Goal: Information Seeking & Learning: Learn about a topic

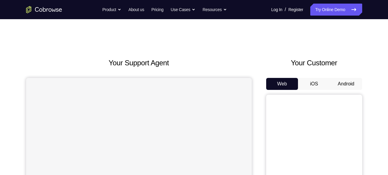
click at [347, 81] on button "Android" at bounding box center [346, 84] width 32 height 12
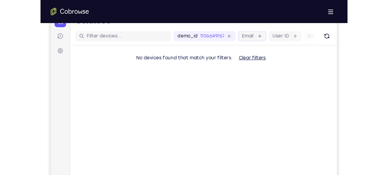
click at [240, 30] on div "Email" at bounding box center [240, 35] width 26 height 10
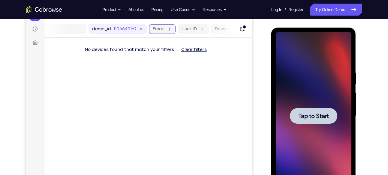
scroll to position [0, 75]
click at [321, 64] on div at bounding box center [314, 116] width 76 height 168
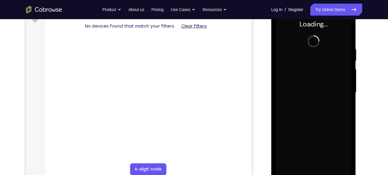
scroll to position [95, 0]
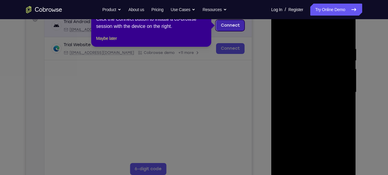
click at [226, 24] on link "Connect" at bounding box center [230, 25] width 29 height 11
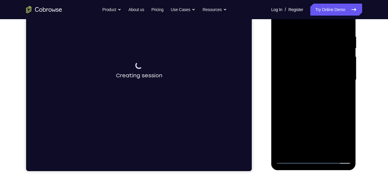
scroll to position [114, 0]
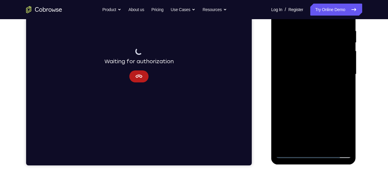
click at [312, 152] on div at bounding box center [314, 74] width 76 height 168
click at [338, 83] on div at bounding box center [314, 74] width 76 height 168
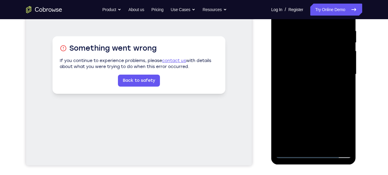
click at [315, 153] on div at bounding box center [314, 74] width 76 height 168
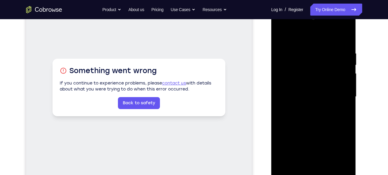
scroll to position [91, 0]
click at [313, 166] on div at bounding box center [314, 97] width 76 height 168
click at [331, 135] on div at bounding box center [314, 97] width 76 height 168
click at [328, 153] on div at bounding box center [314, 97] width 76 height 168
click at [291, 141] on div at bounding box center [314, 97] width 76 height 168
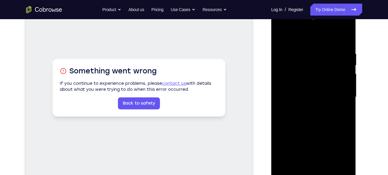
click at [310, 134] on div at bounding box center [314, 97] width 76 height 168
click at [337, 123] on div at bounding box center [314, 97] width 76 height 168
click at [349, 166] on div at bounding box center [314, 97] width 76 height 168
click at [291, 65] on div at bounding box center [314, 97] width 76 height 168
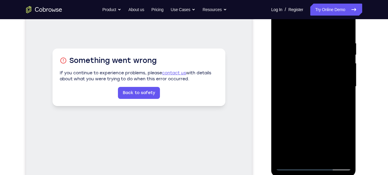
scroll to position [102, 0]
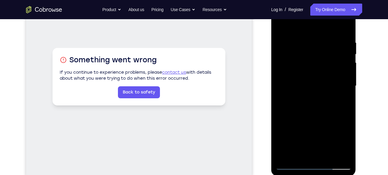
click at [306, 97] on div at bounding box center [314, 86] width 76 height 168
click at [302, 80] on div at bounding box center [314, 86] width 76 height 168
click at [297, 72] on div at bounding box center [314, 86] width 76 height 168
click at [302, 86] on div at bounding box center [314, 86] width 76 height 168
click at [308, 109] on div at bounding box center [314, 86] width 76 height 168
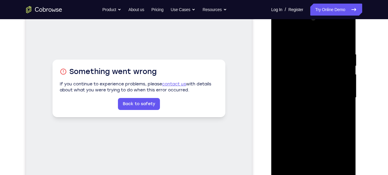
scroll to position [89, 0]
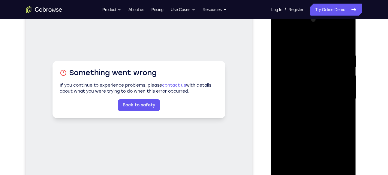
click at [328, 39] on div at bounding box center [314, 99] width 76 height 168
click at [314, 48] on div at bounding box center [314, 99] width 76 height 168
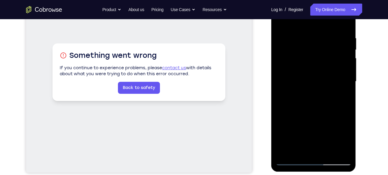
scroll to position [106, 0]
click at [346, 31] on div at bounding box center [314, 82] width 76 height 168
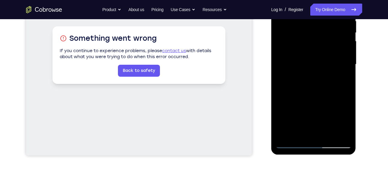
scroll to position [122, 0]
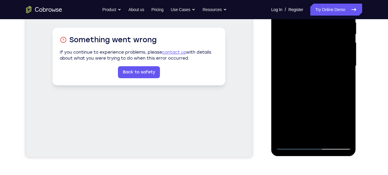
click at [347, 92] on div at bounding box center [314, 66] width 76 height 168
click at [347, 93] on div at bounding box center [314, 66] width 76 height 168
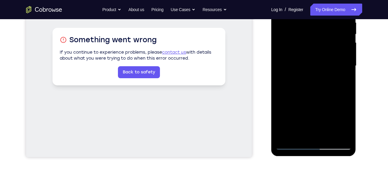
drag, startPoint x: 331, startPoint y: 99, endPoint x: 331, endPoint y: 75, distance: 23.4
click at [331, 75] on div at bounding box center [314, 66] width 76 height 168
click at [281, 72] on div at bounding box center [314, 66] width 76 height 168
click at [349, 128] on div at bounding box center [314, 66] width 76 height 168
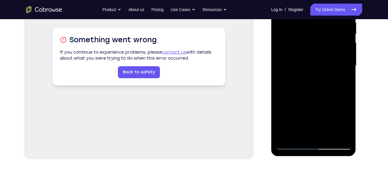
click at [280, 123] on div at bounding box center [314, 66] width 76 height 168
drag, startPoint x: 320, startPoint y: 66, endPoint x: 320, endPoint y: 126, distance: 59.8
click at [320, 126] on div at bounding box center [314, 66] width 76 height 168
drag, startPoint x: 336, startPoint y: 36, endPoint x: 336, endPoint y: 75, distance: 39.0
click at [336, 75] on div at bounding box center [314, 66] width 76 height 168
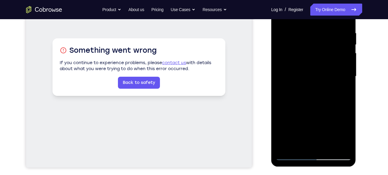
scroll to position [95, 0]
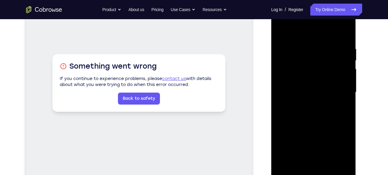
click at [347, 29] on div at bounding box center [314, 92] width 76 height 168
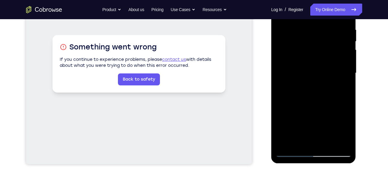
scroll to position [114, 0]
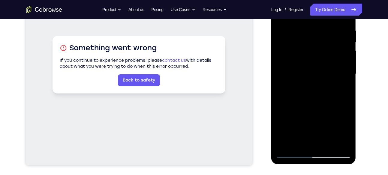
click at [294, 101] on div at bounding box center [314, 74] width 76 height 168
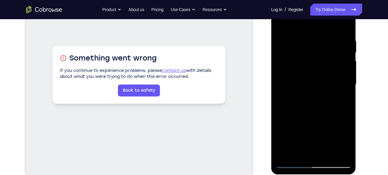
scroll to position [103, 0]
click at [281, 23] on div at bounding box center [314, 85] width 76 height 168
click at [296, 68] on div at bounding box center [314, 85] width 76 height 168
click at [282, 24] on div at bounding box center [314, 85] width 76 height 168
click at [296, 57] on div at bounding box center [314, 85] width 76 height 168
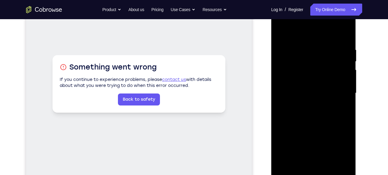
scroll to position [94, 0]
click at [283, 35] on div at bounding box center [314, 94] width 76 height 168
click at [285, 77] on div at bounding box center [314, 94] width 76 height 168
click at [280, 32] on div at bounding box center [314, 94] width 76 height 168
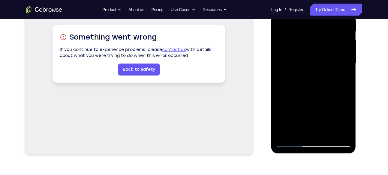
scroll to position [125, 0]
drag, startPoint x: 299, startPoint y: 98, endPoint x: 299, endPoint y: 115, distance: 17.1
click at [299, 115] on div at bounding box center [314, 63] width 76 height 168
click at [294, 90] on div at bounding box center [314, 63] width 76 height 168
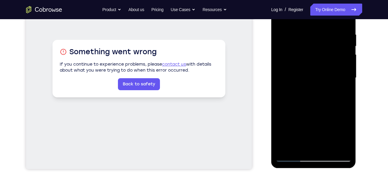
scroll to position [108, 0]
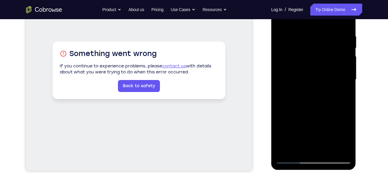
click at [282, 20] on div at bounding box center [314, 80] width 76 height 168
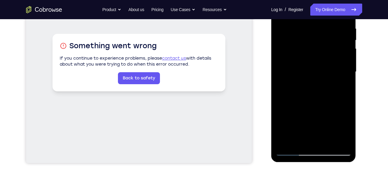
scroll to position [152, 0]
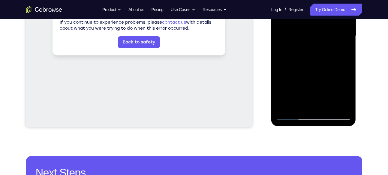
click at [287, 106] on div at bounding box center [314, 36] width 76 height 168
click at [342, 105] on div at bounding box center [314, 36] width 76 height 168
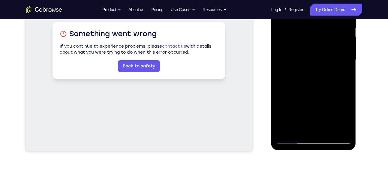
scroll to position [129, 0]
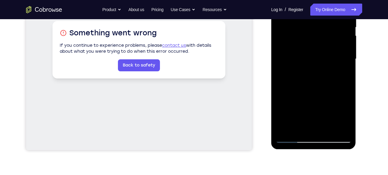
click at [316, 72] on div at bounding box center [314, 59] width 76 height 168
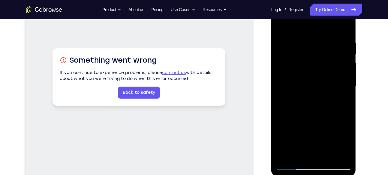
scroll to position [101, 0]
click at [280, 25] on div at bounding box center [314, 87] width 76 height 168
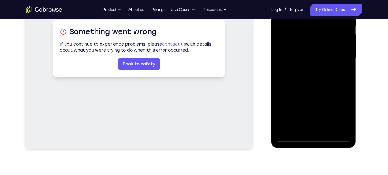
scroll to position [130, 0]
click at [286, 126] on div at bounding box center [314, 58] width 76 height 168
drag, startPoint x: 306, startPoint y: 80, endPoint x: 310, endPoint y: 62, distance: 18.7
click at [310, 62] on div at bounding box center [314, 58] width 76 height 168
click at [281, 120] on div at bounding box center [314, 58] width 76 height 168
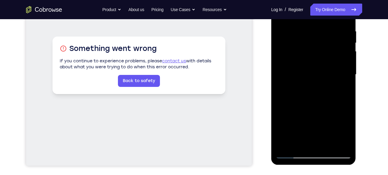
scroll to position [105, 0]
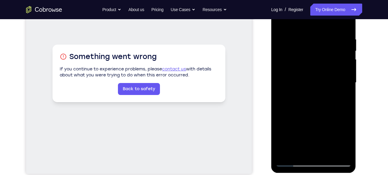
click at [281, 36] on div at bounding box center [314, 83] width 76 height 168
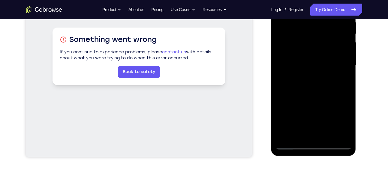
scroll to position [122, 0]
click at [337, 135] on div at bounding box center [314, 66] width 76 height 168
click at [344, 78] on div at bounding box center [314, 66] width 76 height 168
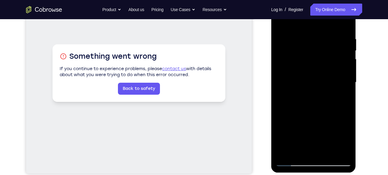
scroll to position [106, 0]
click at [346, 26] on div at bounding box center [314, 82] width 76 height 168
drag, startPoint x: 305, startPoint y: 98, endPoint x: 309, endPoint y: 37, distance: 60.5
click at [309, 37] on div at bounding box center [314, 82] width 76 height 168
drag, startPoint x: 304, startPoint y: 107, endPoint x: 307, endPoint y: 41, distance: 65.5
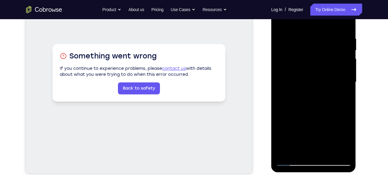
click at [307, 41] on div at bounding box center [314, 82] width 76 height 168
drag, startPoint x: 311, startPoint y: 108, endPoint x: 314, endPoint y: 71, distance: 36.8
click at [314, 71] on div at bounding box center [314, 82] width 76 height 168
click at [347, 59] on div at bounding box center [314, 82] width 76 height 168
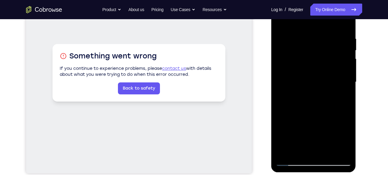
click at [347, 59] on div at bounding box center [314, 82] width 76 height 168
click at [280, 58] on div at bounding box center [314, 82] width 76 height 168
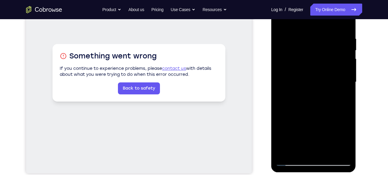
click at [281, 114] on div at bounding box center [314, 82] width 76 height 168
drag, startPoint x: 304, startPoint y: 129, endPoint x: 301, endPoint y: 64, distance: 64.6
click at [301, 64] on div at bounding box center [314, 82] width 76 height 168
drag, startPoint x: 309, startPoint y: 113, endPoint x: 311, endPoint y: 60, distance: 52.6
click at [311, 60] on div at bounding box center [314, 82] width 76 height 168
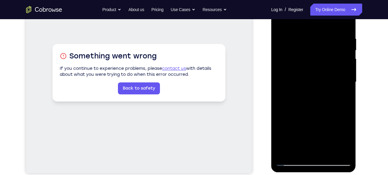
click at [280, 134] on div at bounding box center [314, 82] width 76 height 168
click at [349, 78] on div at bounding box center [314, 82] width 76 height 168
drag, startPoint x: 314, startPoint y: 133, endPoint x: 327, endPoint y: 46, distance: 88.0
click at [327, 46] on div at bounding box center [314, 82] width 76 height 168
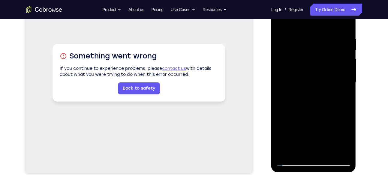
drag, startPoint x: 311, startPoint y: 123, endPoint x: 318, endPoint y: 59, distance: 64.3
click at [318, 59] on div at bounding box center [314, 82] width 76 height 168
drag, startPoint x: 311, startPoint y: 114, endPoint x: 316, endPoint y: 41, distance: 73.4
click at [316, 41] on div at bounding box center [314, 82] width 76 height 168
drag, startPoint x: 306, startPoint y: 102, endPoint x: 309, endPoint y: 43, distance: 59.5
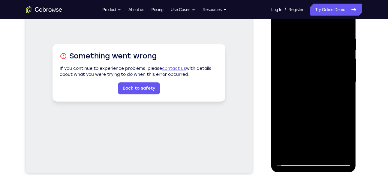
click at [309, 43] on div at bounding box center [314, 82] width 76 height 168
drag, startPoint x: 305, startPoint y: 109, endPoint x: 306, endPoint y: 86, distance: 23.5
click at [306, 86] on div at bounding box center [314, 82] width 76 height 168
click at [348, 59] on div at bounding box center [314, 82] width 76 height 168
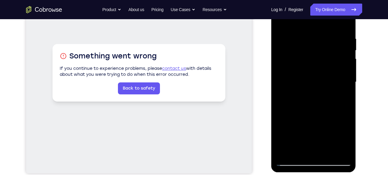
click at [348, 59] on div at bounding box center [314, 82] width 76 height 168
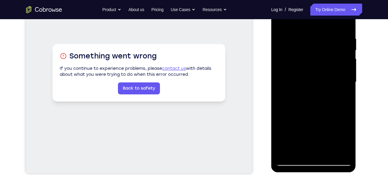
drag, startPoint x: 317, startPoint y: 115, endPoint x: 323, endPoint y: 49, distance: 66.0
click at [323, 49] on div at bounding box center [314, 82] width 76 height 168
drag, startPoint x: 314, startPoint y: 115, endPoint x: 318, endPoint y: 66, distance: 49.4
click at [318, 66] on div at bounding box center [314, 82] width 76 height 168
click at [346, 49] on div at bounding box center [314, 82] width 76 height 168
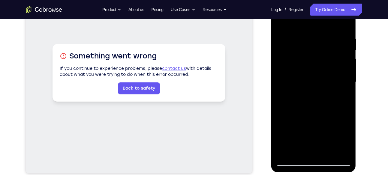
click at [346, 49] on div at bounding box center [314, 82] width 76 height 168
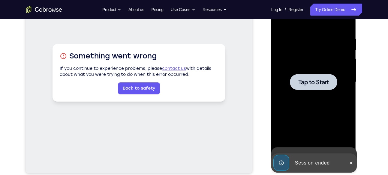
click at [346, 49] on div at bounding box center [314, 82] width 76 height 168
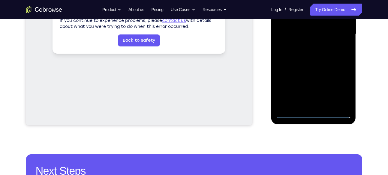
scroll to position [154, 0]
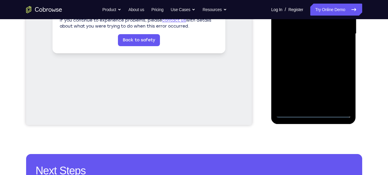
click at [315, 114] on div at bounding box center [314, 34] width 76 height 168
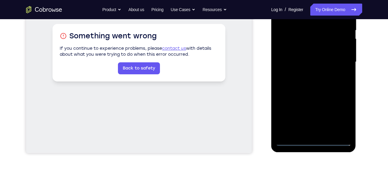
scroll to position [124, 0]
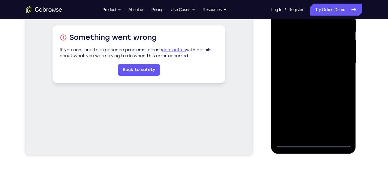
click at [305, 134] on div at bounding box center [314, 64] width 76 height 168
click at [317, 89] on div at bounding box center [314, 64] width 76 height 168
click at [346, 133] on div at bounding box center [314, 64] width 76 height 168
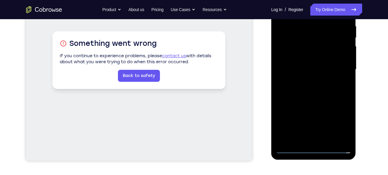
scroll to position [118, 0]
click at [289, 58] on div at bounding box center [314, 70] width 76 height 168
click at [292, 62] on div at bounding box center [314, 70] width 76 height 168
click at [292, 57] on div at bounding box center [314, 70] width 76 height 168
click at [298, 67] on div at bounding box center [314, 70] width 76 height 168
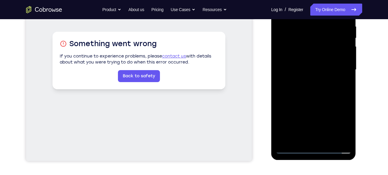
click at [302, 86] on div at bounding box center [314, 70] width 76 height 168
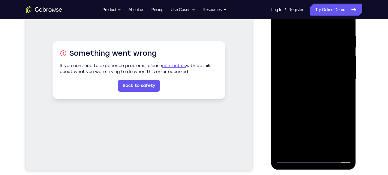
scroll to position [109, 0]
click at [293, 100] on div at bounding box center [314, 79] width 76 height 168
click at [346, 25] on div at bounding box center [314, 79] width 76 height 168
click at [305, 35] on div at bounding box center [314, 79] width 76 height 168
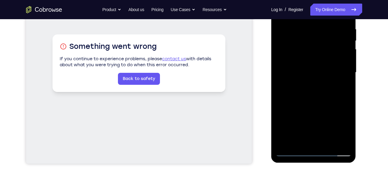
scroll to position [127, 0]
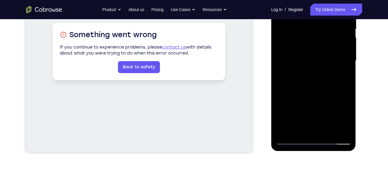
click at [345, 127] on div at bounding box center [314, 61] width 76 height 168
click at [345, 73] on div at bounding box center [314, 61] width 76 height 168
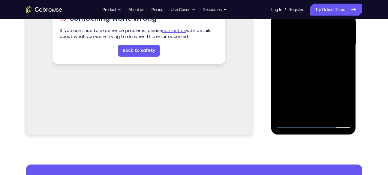
scroll to position [145, 0]
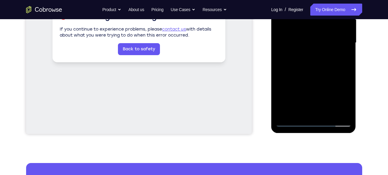
click at [346, 112] on div at bounding box center [314, 43] width 76 height 168
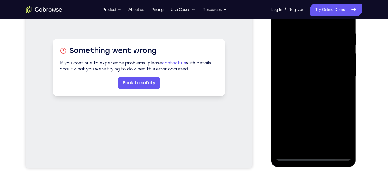
click at [343, 83] on div at bounding box center [314, 77] width 76 height 168
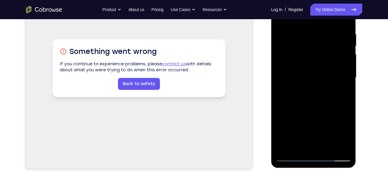
scroll to position [111, 0]
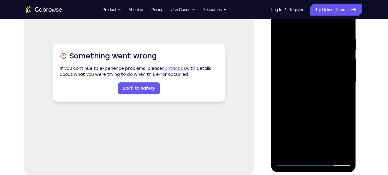
click at [340, 82] on div at bounding box center [314, 82] width 76 height 168
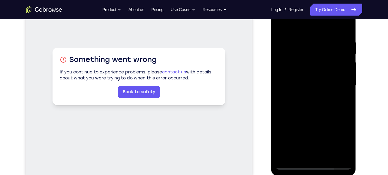
scroll to position [105, 0]
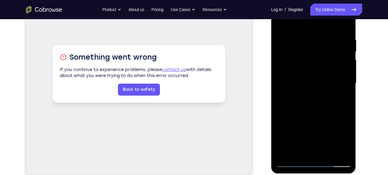
click at [340, 82] on div at bounding box center [314, 83] width 76 height 168
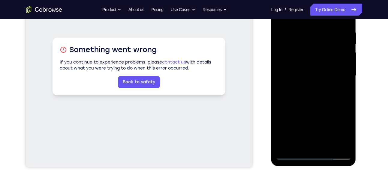
click at [336, 142] on div at bounding box center [314, 76] width 76 height 168
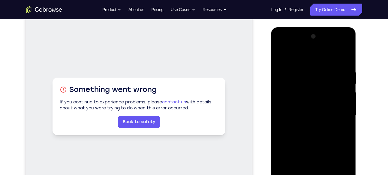
scroll to position [72, 0]
click at [345, 59] on div at bounding box center [314, 116] width 76 height 168
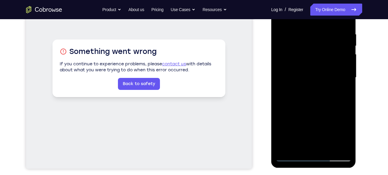
scroll to position [113, 0]
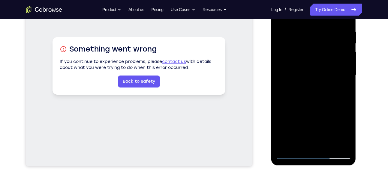
drag, startPoint x: 319, startPoint y: 70, endPoint x: 319, endPoint y: 66, distance: 3.3
click at [319, 66] on div at bounding box center [314, 75] width 76 height 168
drag, startPoint x: 315, startPoint y: 117, endPoint x: 318, endPoint y: 70, distance: 47.8
click at [318, 70] on div at bounding box center [314, 75] width 76 height 168
drag, startPoint x: 320, startPoint y: 99, endPoint x: 323, endPoint y: 29, distance: 70.6
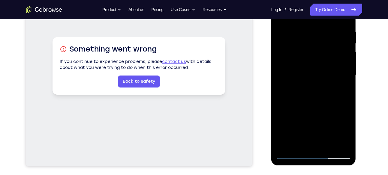
click at [323, 29] on div at bounding box center [314, 75] width 76 height 168
drag, startPoint x: 319, startPoint y: 108, endPoint x: 326, endPoint y: 29, distance: 79.9
click at [326, 29] on div at bounding box center [314, 75] width 76 height 168
drag, startPoint x: 321, startPoint y: 114, endPoint x: 325, endPoint y: 67, distance: 47.6
click at [325, 67] on div at bounding box center [314, 75] width 76 height 168
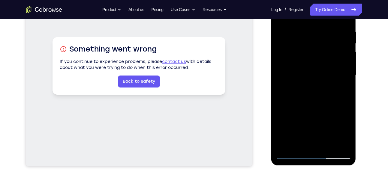
click at [349, 45] on div at bounding box center [314, 75] width 76 height 168
drag, startPoint x: 322, startPoint y: 96, endPoint x: 327, endPoint y: 35, distance: 61.2
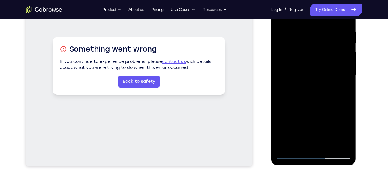
click at [327, 35] on div at bounding box center [314, 75] width 76 height 168
drag, startPoint x: 320, startPoint y: 106, endPoint x: 324, endPoint y: 71, distance: 35.4
click at [324, 71] on div at bounding box center [314, 75] width 76 height 168
click at [346, 58] on div at bounding box center [314, 75] width 76 height 168
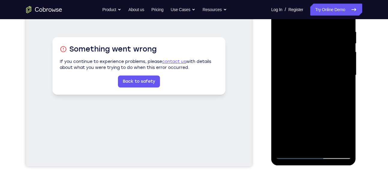
click at [346, 58] on div at bounding box center [314, 75] width 76 height 168
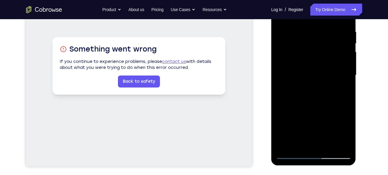
click at [346, 58] on div at bounding box center [314, 75] width 76 height 168
drag, startPoint x: 323, startPoint y: 124, endPoint x: 334, endPoint y: 43, distance: 81.9
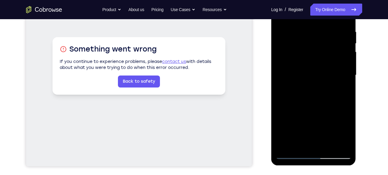
click at [334, 43] on div at bounding box center [314, 75] width 76 height 168
drag, startPoint x: 323, startPoint y: 104, endPoint x: 330, endPoint y: 30, distance: 73.6
click at [330, 30] on div at bounding box center [314, 75] width 76 height 168
drag, startPoint x: 317, startPoint y: 97, endPoint x: 323, endPoint y: 36, distance: 61.3
click at [323, 36] on div at bounding box center [314, 75] width 76 height 168
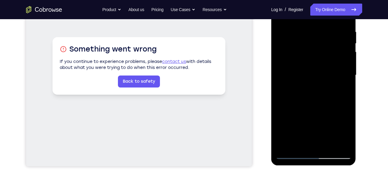
drag, startPoint x: 314, startPoint y: 96, endPoint x: 319, endPoint y: 31, distance: 65.3
click at [319, 31] on div at bounding box center [314, 75] width 76 height 168
drag, startPoint x: 315, startPoint y: 89, endPoint x: 315, endPoint y: 16, distance: 73.9
click at [315, 16] on div at bounding box center [314, 75] width 76 height 168
drag, startPoint x: 308, startPoint y: 102, endPoint x: 313, endPoint y: 40, distance: 61.5
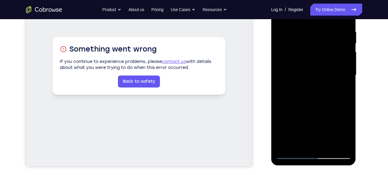
click at [313, 40] on div at bounding box center [314, 75] width 76 height 168
drag, startPoint x: 312, startPoint y: 85, endPoint x: 319, endPoint y: 32, distance: 53.0
click at [319, 32] on div at bounding box center [314, 75] width 76 height 168
drag, startPoint x: 317, startPoint y: 115, endPoint x: 318, endPoint y: 65, distance: 50.2
click at [318, 65] on div at bounding box center [314, 75] width 76 height 168
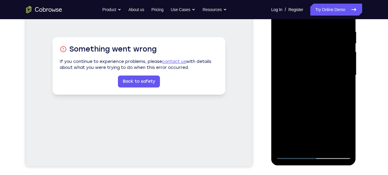
drag, startPoint x: 290, startPoint y: 43, endPoint x: 294, endPoint y: 82, distance: 39.9
click at [294, 82] on div at bounding box center [314, 75] width 76 height 168
click at [282, 48] on div at bounding box center [314, 75] width 76 height 168
click at [280, 46] on div at bounding box center [314, 75] width 76 height 168
drag, startPoint x: 318, startPoint y: 84, endPoint x: 319, endPoint y: 58, distance: 25.9
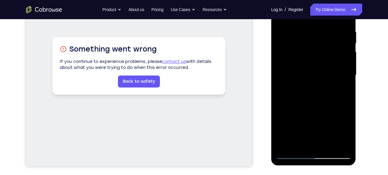
click at [319, 58] on div at bounding box center [314, 75] width 76 height 168
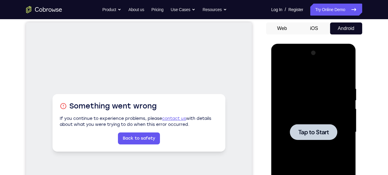
scroll to position [55, 0]
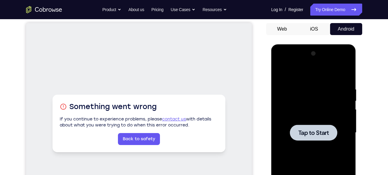
drag, startPoint x: 316, startPoint y: 71, endPoint x: 289, endPoint y: 90, distance: 32.7
click at [289, 90] on div at bounding box center [314, 133] width 76 height 168
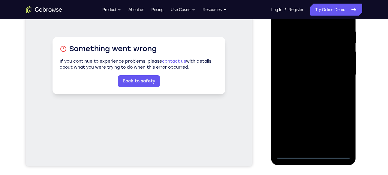
scroll to position [114, 0]
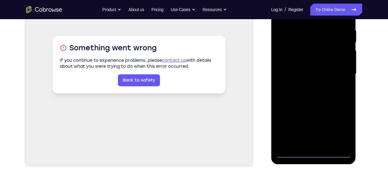
click at [312, 155] on div at bounding box center [314, 74] width 76 height 168
click at [315, 143] on div at bounding box center [314, 74] width 76 height 168
click at [313, 101] on div at bounding box center [314, 74] width 76 height 168
click at [347, 145] on div at bounding box center [314, 74] width 76 height 168
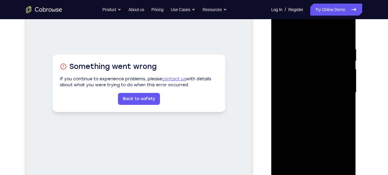
scroll to position [95, 0]
click at [293, 64] on div at bounding box center [314, 93] width 76 height 168
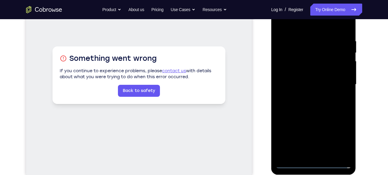
scroll to position [103, 0]
click at [306, 94] on div at bounding box center [314, 85] width 76 height 168
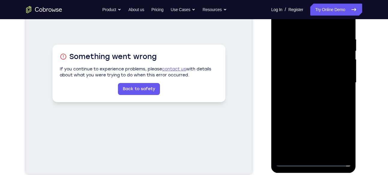
scroll to position [105, 0]
click at [303, 78] on div at bounding box center [314, 83] width 76 height 168
click at [296, 70] on div at bounding box center [314, 83] width 76 height 168
click at [300, 85] on div at bounding box center [314, 83] width 76 height 168
click at [305, 104] on div at bounding box center [314, 83] width 76 height 168
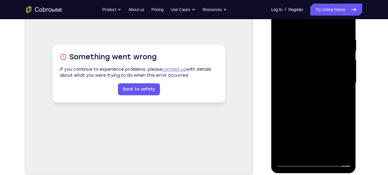
click at [309, 101] on div at bounding box center [314, 83] width 76 height 168
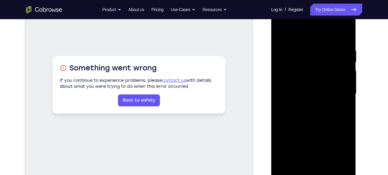
scroll to position [93, 0]
click at [329, 33] on div at bounding box center [314, 95] width 76 height 168
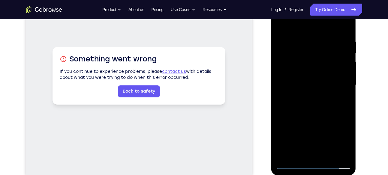
scroll to position [103, 0]
click at [345, 31] on div at bounding box center [314, 85] width 76 height 168
click at [307, 38] on div at bounding box center [314, 85] width 76 height 168
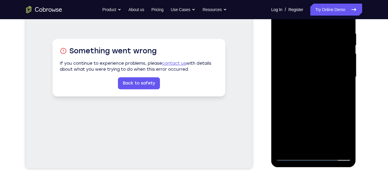
scroll to position [111, 0]
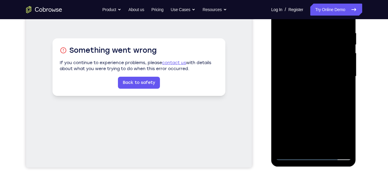
click at [342, 76] on div at bounding box center [314, 76] width 76 height 168
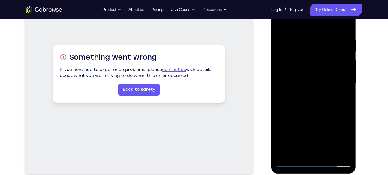
scroll to position [104, 0]
click at [345, 25] on div at bounding box center [314, 84] width 76 height 168
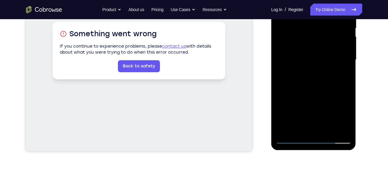
scroll to position [129, 0]
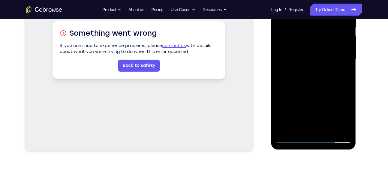
click at [328, 129] on div at bounding box center [314, 59] width 76 height 168
click at [323, 91] on div at bounding box center [314, 59] width 76 height 168
click at [341, 47] on div at bounding box center [314, 59] width 76 height 168
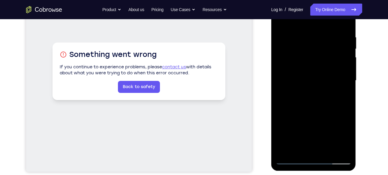
scroll to position [106, 0]
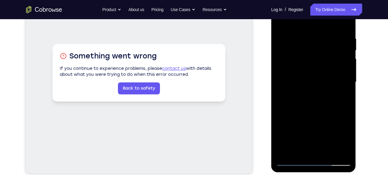
click at [282, 23] on div at bounding box center [314, 82] width 76 height 168
click at [347, 51] on div at bounding box center [314, 82] width 76 height 168
click at [319, 92] on div at bounding box center [314, 82] width 76 height 168
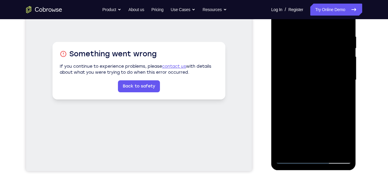
scroll to position [98, 0]
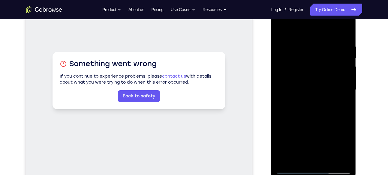
click at [280, 31] on div at bounding box center [314, 90] width 76 height 168
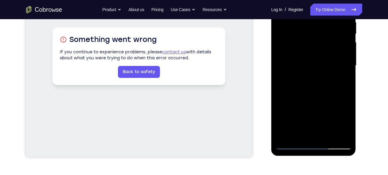
scroll to position [123, 0]
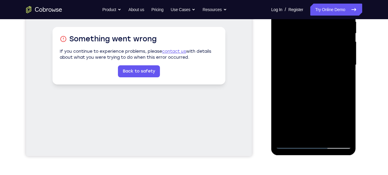
click at [302, 128] on div at bounding box center [314, 65] width 76 height 168
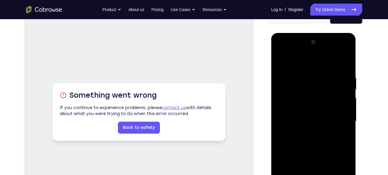
scroll to position [66, 0]
click at [288, 63] on div at bounding box center [314, 122] width 76 height 168
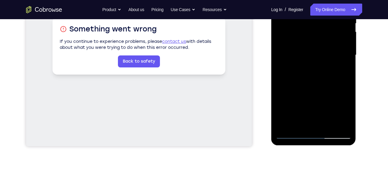
scroll to position [136, 0]
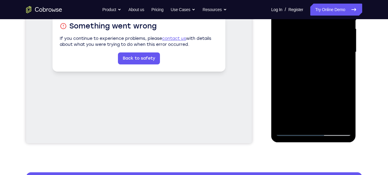
click at [286, 124] on div at bounding box center [314, 52] width 76 height 168
click at [346, 79] on div at bounding box center [314, 52] width 76 height 168
drag, startPoint x: 312, startPoint y: 95, endPoint x: 312, endPoint y: 32, distance: 62.5
click at [312, 32] on div at bounding box center [314, 52] width 76 height 168
drag, startPoint x: 314, startPoint y: 98, endPoint x: 310, endPoint y: 37, distance: 61.7
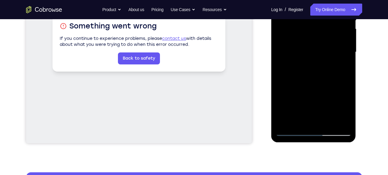
click at [310, 37] on div at bounding box center [314, 52] width 76 height 168
drag, startPoint x: 320, startPoint y: 86, endPoint x: 323, endPoint y: 30, distance: 56.2
click at [323, 30] on div at bounding box center [314, 52] width 76 height 168
drag, startPoint x: 316, startPoint y: 85, endPoint x: 317, endPoint y: 32, distance: 52.9
click at [317, 32] on div at bounding box center [314, 52] width 76 height 168
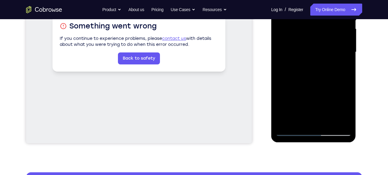
drag, startPoint x: 309, startPoint y: 99, endPoint x: 311, endPoint y: 48, distance: 50.5
click at [311, 48] on div at bounding box center [314, 52] width 76 height 168
click at [347, 56] on div at bounding box center [314, 52] width 76 height 168
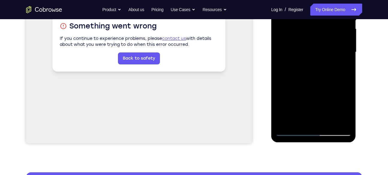
click at [347, 56] on div at bounding box center [314, 52] width 76 height 168
drag, startPoint x: 312, startPoint y: 94, endPoint x: 315, endPoint y: 44, distance: 50.2
click at [315, 44] on div at bounding box center [314, 52] width 76 height 168
click at [285, 70] on div at bounding box center [314, 52] width 76 height 168
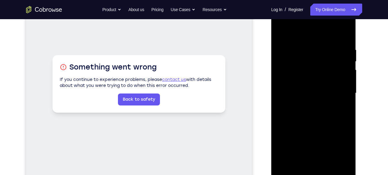
scroll to position [93, 0]
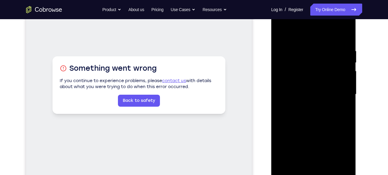
drag, startPoint x: 311, startPoint y: 54, endPoint x: 315, endPoint y: 126, distance: 72.2
click at [315, 126] on div at bounding box center [314, 95] width 76 height 168
drag, startPoint x: 312, startPoint y: 57, endPoint x: 320, endPoint y: 131, distance: 74.9
click at [320, 131] on div at bounding box center [314, 95] width 76 height 168
drag, startPoint x: 308, startPoint y: 41, endPoint x: 317, endPoint y: 128, distance: 87.8
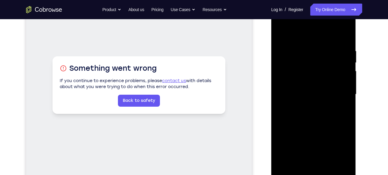
click at [317, 128] on div at bounding box center [314, 95] width 76 height 168
drag, startPoint x: 314, startPoint y: 51, endPoint x: 315, endPoint y: 130, distance: 78.7
click at [315, 130] on div at bounding box center [314, 95] width 76 height 168
click at [334, 129] on div at bounding box center [314, 95] width 76 height 168
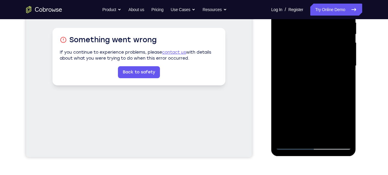
scroll to position [123, 0]
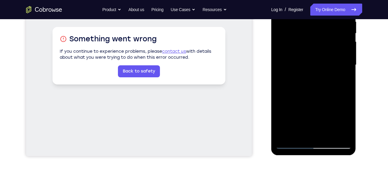
click at [348, 120] on div at bounding box center [314, 65] width 76 height 168
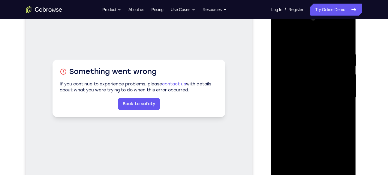
scroll to position [89, 0]
click at [280, 36] on div at bounding box center [314, 98] width 76 height 168
drag, startPoint x: 308, startPoint y: 110, endPoint x: 319, endPoint y: 36, distance: 74.6
click at [319, 36] on div at bounding box center [314, 98] width 76 height 168
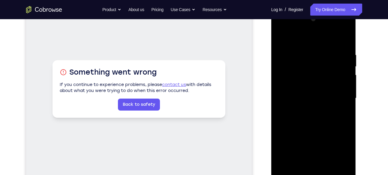
drag, startPoint x: 313, startPoint y: 120, endPoint x: 321, endPoint y: 30, distance: 90.7
click at [321, 30] on div at bounding box center [314, 98] width 76 height 168
drag, startPoint x: 314, startPoint y: 121, endPoint x: 313, endPoint y: 63, distance: 58.3
click at [313, 63] on div at bounding box center [314, 98] width 76 height 168
drag, startPoint x: 310, startPoint y: 125, endPoint x: 317, endPoint y: 68, distance: 57.4
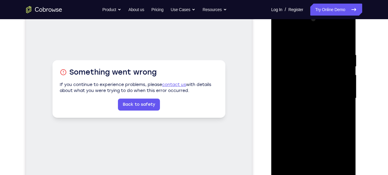
click at [317, 68] on div at bounding box center [314, 98] width 76 height 168
drag, startPoint x: 313, startPoint y: 131, endPoint x: 318, endPoint y: 72, distance: 59.0
click at [318, 72] on div at bounding box center [314, 98] width 76 height 168
click at [348, 92] on div at bounding box center [314, 98] width 76 height 168
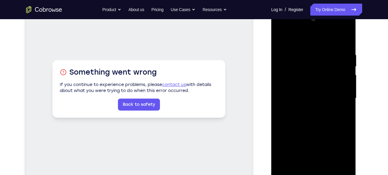
click at [348, 92] on div at bounding box center [314, 98] width 76 height 168
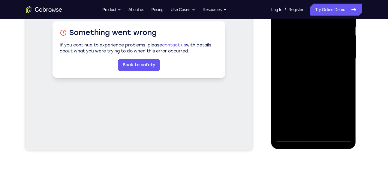
scroll to position [130, 0]
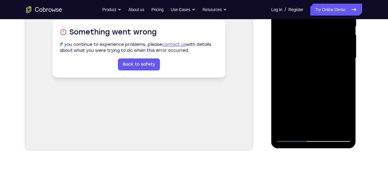
click at [299, 128] on div at bounding box center [314, 58] width 76 height 168
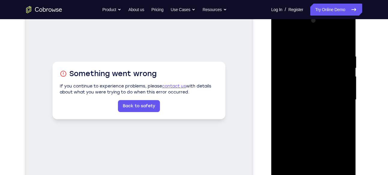
scroll to position [86, 0]
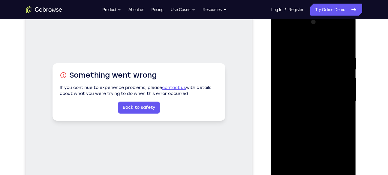
click at [305, 39] on div at bounding box center [314, 101] width 76 height 168
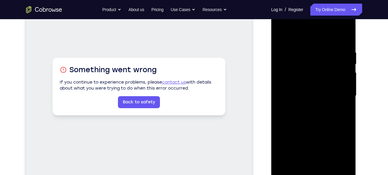
scroll to position [97, 0]
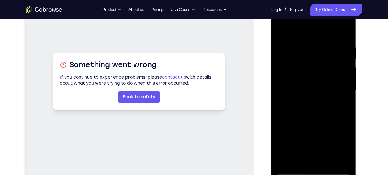
drag, startPoint x: 308, startPoint y: 77, endPoint x: 311, endPoint y: 43, distance: 34.0
click at [311, 43] on div at bounding box center [314, 91] width 76 height 168
drag, startPoint x: 317, startPoint y: 81, endPoint x: 318, endPoint y: 45, distance: 35.8
click at [318, 45] on div at bounding box center [314, 91] width 76 height 168
drag, startPoint x: 318, startPoint y: 85, endPoint x: 318, endPoint y: 37, distance: 47.4
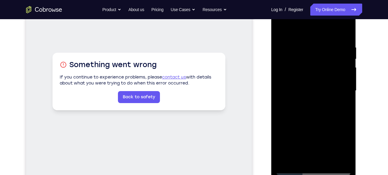
click at [318, 37] on div at bounding box center [314, 91] width 76 height 168
drag, startPoint x: 317, startPoint y: 80, endPoint x: 319, endPoint y: 40, distance: 40.3
click at [319, 40] on div at bounding box center [314, 91] width 76 height 168
drag, startPoint x: 319, startPoint y: 40, endPoint x: 319, endPoint y: 86, distance: 46.2
click at [319, 86] on div at bounding box center [314, 91] width 76 height 168
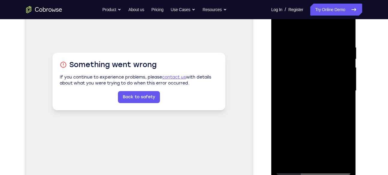
drag, startPoint x: 317, startPoint y: 54, endPoint x: 318, endPoint y: 99, distance: 44.8
click at [318, 99] on div at bounding box center [314, 91] width 76 height 168
drag, startPoint x: 314, startPoint y: 51, endPoint x: 315, endPoint y: 100, distance: 49.0
click at [315, 100] on div at bounding box center [314, 91] width 76 height 168
drag, startPoint x: 314, startPoint y: 49, endPoint x: 315, endPoint y: 99, distance: 49.3
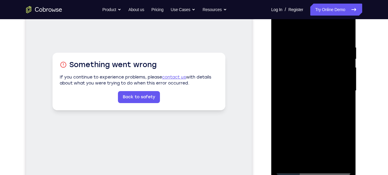
click at [315, 99] on div at bounding box center [314, 91] width 76 height 168
click at [301, 48] on div at bounding box center [314, 91] width 76 height 168
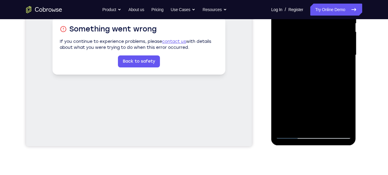
scroll to position [133, 0]
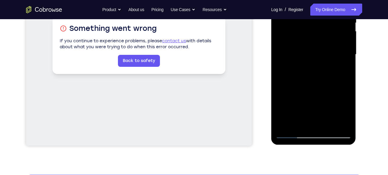
drag, startPoint x: 339, startPoint y: 92, endPoint x: 306, endPoint y: 97, distance: 32.8
click at [306, 97] on div at bounding box center [314, 55] width 76 height 168
click at [285, 127] on div at bounding box center [314, 55] width 76 height 168
click at [340, 126] on div at bounding box center [314, 55] width 76 height 168
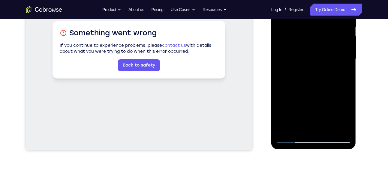
scroll to position [129, 0]
click at [287, 129] on div at bounding box center [314, 59] width 76 height 168
click at [330, 127] on div at bounding box center [314, 59] width 76 height 168
click at [320, 58] on div at bounding box center [314, 59] width 76 height 168
click at [296, 125] on div at bounding box center [314, 59] width 76 height 168
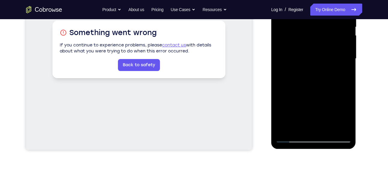
click at [340, 73] on div at bounding box center [314, 59] width 76 height 168
click at [346, 115] on div at bounding box center [314, 59] width 76 height 168
click at [346, 116] on div at bounding box center [314, 59] width 76 height 168
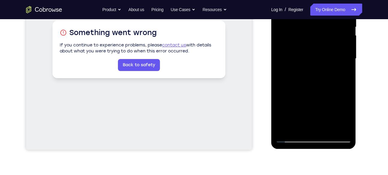
click at [341, 73] on div at bounding box center [314, 59] width 76 height 168
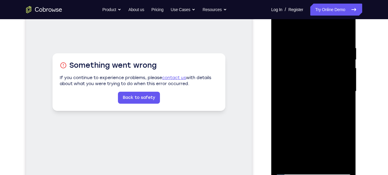
scroll to position [96, 0]
click at [290, 32] on div at bounding box center [314, 92] width 76 height 168
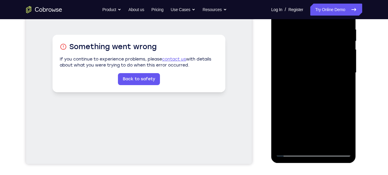
scroll to position [107, 0]
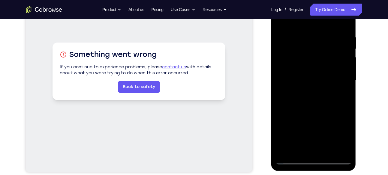
click at [290, 32] on div at bounding box center [314, 81] width 76 height 168
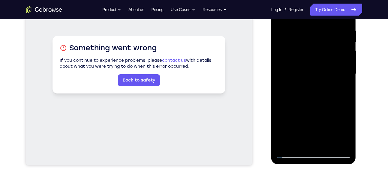
scroll to position [115, 0]
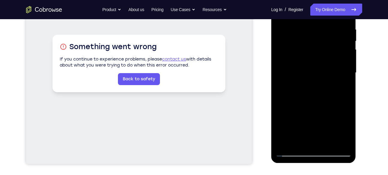
click at [337, 141] on div at bounding box center [314, 73] width 76 height 168
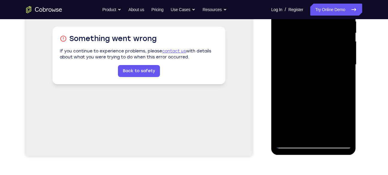
scroll to position [122, 0]
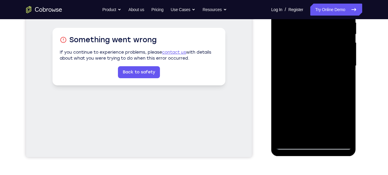
click at [299, 135] on div at bounding box center [314, 66] width 76 height 168
click at [343, 136] on div at bounding box center [314, 66] width 76 height 168
click at [345, 133] on div at bounding box center [314, 66] width 76 height 168
click at [334, 73] on div at bounding box center [314, 66] width 76 height 168
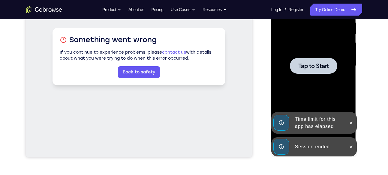
click at [329, 133] on div "Online web based iOS Simulators and Android Emulators. Run iPhone, iPad, Mobile…" at bounding box center [314, 67] width 86 height 180
click at [352, 124] on icon at bounding box center [351, 123] width 3 height 3
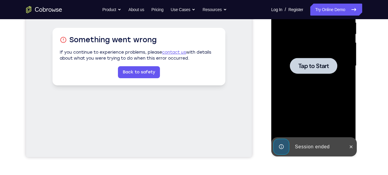
click at [334, 97] on div at bounding box center [314, 66] width 76 height 168
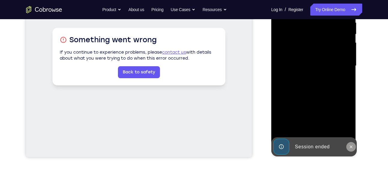
click at [350, 144] on button at bounding box center [352, 147] width 10 height 10
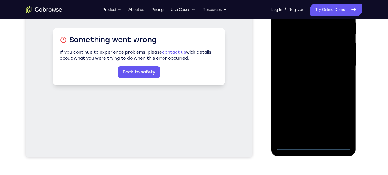
scroll to position [135, 0]
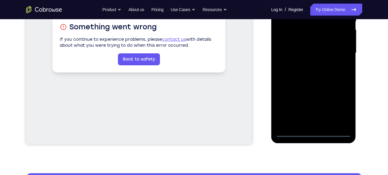
click at [313, 130] on div at bounding box center [314, 53] width 76 height 168
click at [313, 132] on div at bounding box center [314, 53] width 76 height 168
click at [316, 122] on div at bounding box center [314, 53] width 76 height 168
click at [317, 81] on div at bounding box center [314, 53] width 76 height 168
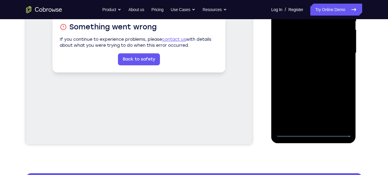
click at [346, 121] on div at bounding box center [314, 53] width 76 height 168
click at [299, 43] on div at bounding box center [314, 53] width 76 height 168
click at [300, 49] on div at bounding box center [314, 53] width 76 height 168
click at [301, 41] on div at bounding box center [314, 53] width 76 height 168
click at [291, 53] on div at bounding box center [314, 53] width 76 height 168
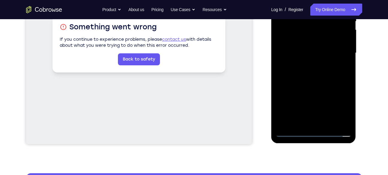
click at [298, 76] on div at bounding box center [314, 53] width 76 height 168
click at [308, 75] on div at bounding box center [314, 53] width 76 height 168
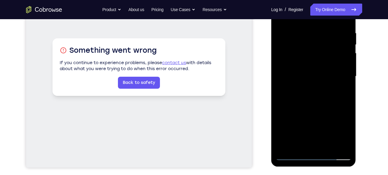
scroll to position [111, 0]
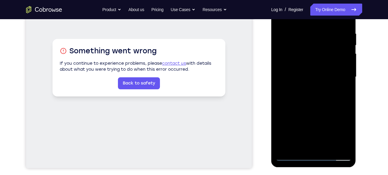
click at [304, 26] on div at bounding box center [314, 77] width 76 height 168
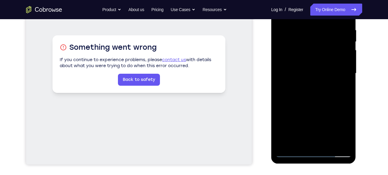
scroll to position [115, 0]
click at [337, 143] on div at bounding box center [314, 73] width 76 height 168
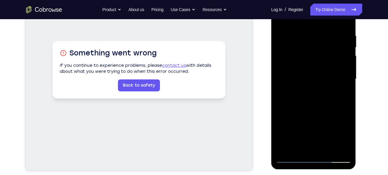
scroll to position [109, 0]
click at [338, 84] on div at bounding box center [314, 79] width 76 height 168
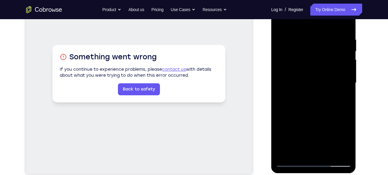
scroll to position [105, 0]
click at [345, 87] on div at bounding box center [314, 83] width 76 height 168
click at [343, 59] on div at bounding box center [314, 83] width 76 height 168
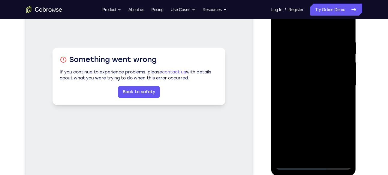
click at [343, 59] on div at bounding box center [314, 86] width 76 height 168
click at [344, 73] on div at bounding box center [314, 86] width 76 height 168
drag, startPoint x: 344, startPoint y: 73, endPoint x: 292, endPoint y: 81, distance: 52.9
click at [292, 81] on div at bounding box center [314, 86] width 76 height 168
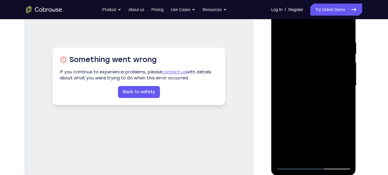
click at [343, 81] on div at bounding box center [314, 86] width 76 height 168
click at [346, 27] on div at bounding box center [314, 86] width 76 height 168
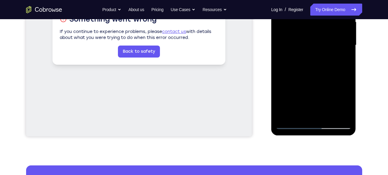
scroll to position [143, 0]
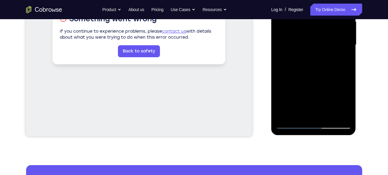
click at [330, 116] on div at bounding box center [314, 45] width 76 height 168
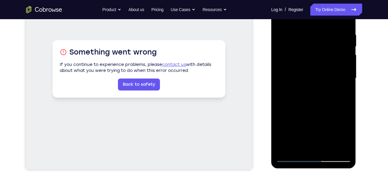
scroll to position [109, 0]
click at [320, 110] on div at bounding box center [314, 79] width 76 height 168
click at [294, 77] on div at bounding box center [314, 79] width 76 height 168
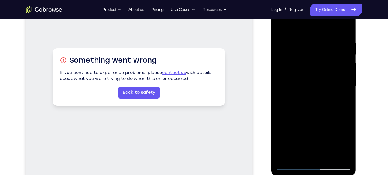
scroll to position [100, 0]
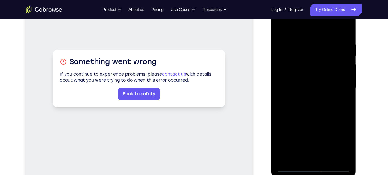
click at [291, 32] on div at bounding box center [314, 88] width 76 height 168
click at [287, 42] on div at bounding box center [314, 88] width 76 height 168
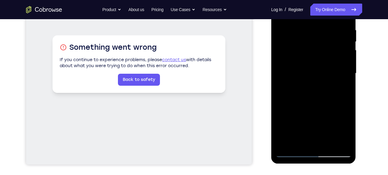
scroll to position [115, 0]
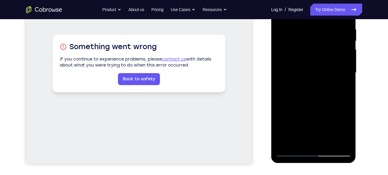
click at [299, 140] on div at bounding box center [314, 73] width 76 height 168
click at [325, 75] on div at bounding box center [314, 73] width 76 height 168
click at [313, 140] on div at bounding box center [314, 73] width 76 height 168
click at [299, 140] on div at bounding box center [314, 73] width 76 height 168
click at [330, 116] on div at bounding box center [314, 73] width 76 height 168
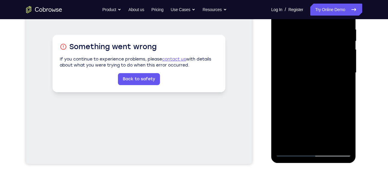
click at [330, 116] on div at bounding box center [314, 73] width 76 height 168
click at [319, 65] on div at bounding box center [314, 73] width 76 height 168
click at [301, 140] on div at bounding box center [314, 73] width 76 height 168
click at [312, 88] on div at bounding box center [314, 73] width 76 height 168
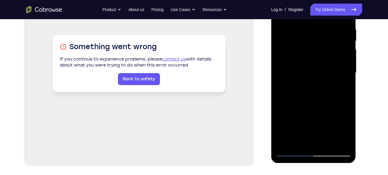
click at [305, 141] on div at bounding box center [314, 73] width 76 height 168
click at [308, 73] on div at bounding box center [314, 73] width 76 height 168
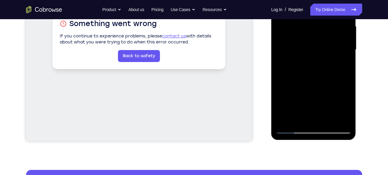
scroll to position [139, 0]
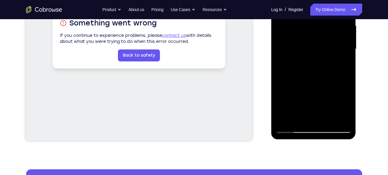
click at [305, 116] on div at bounding box center [314, 49] width 76 height 168
click at [299, 117] on div at bounding box center [314, 49] width 76 height 168
click at [329, 104] on div at bounding box center [314, 49] width 76 height 168
click at [320, 56] on div at bounding box center [314, 49] width 76 height 168
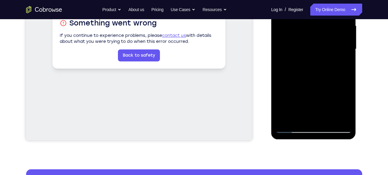
click at [325, 118] on div at bounding box center [314, 49] width 76 height 168
click at [342, 119] on div at bounding box center [314, 49] width 76 height 168
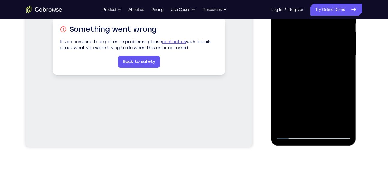
scroll to position [133, 0]
click at [339, 122] on div at bounding box center [314, 55] width 76 height 168
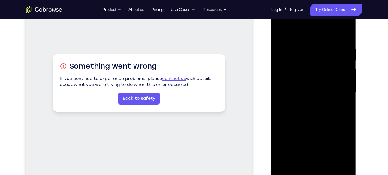
scroll to position [101, 0]
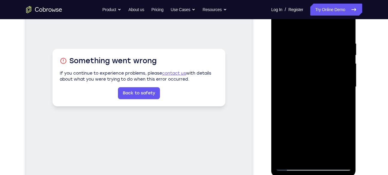
click at [345, 30] on div at bounding box center [314, 87] width 76 height 168
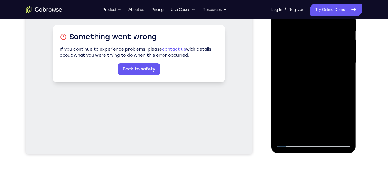
scroll to position [126, 0]
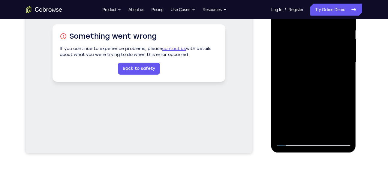
click at [285, 134] on div at bounding box center [314, 62] width 76 height 168
click at [328, 133] on div at bounding box center [314, 62] width 76 height 168
drag, startPoint x: 321, startPoint y: 89, endPoint x: 326, endPoint y: 44, distance: 45.0
click at [326, 44] on div at bounding box center [314, 62] width 76 height 168
click at [321, 97] on div at bounding box center [314, 62] width 76 height 168
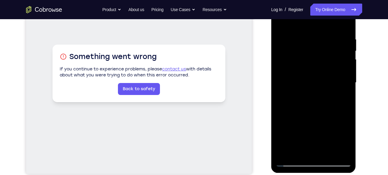
scroll to position [99, 0]
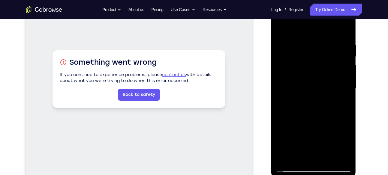
click at [282, 30] on div at bounding box center [314, 89] width 76 height 168
drag, startPoint x: 315, startPoint y: 112, endPoint x: 314, endPoint y: 50, distance: 61.3
click at [314, 50] on div at bounding box center [314, 89] width 76 height 168
drag, startPoint x: 318, startPoint y: 120, endPoint x: 322, endPoint y: 79, distance: 41.3
click at [322, 79] on div at bounding box center [314, 89] width 76 height 168
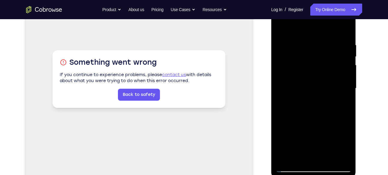
drag, startPoint x: 317, startPoint y: 130, endPoint x: 317, endPoint y: 117, distance: 12.9
click at [317, 117] on div at bounding box center [314, 89] width 76 height 168
click at [308, 116] on div at bounding box center [314, 89] width 76 height 168
click at [290, 30] on div at bounding box center [314, 89] width 76 height 168
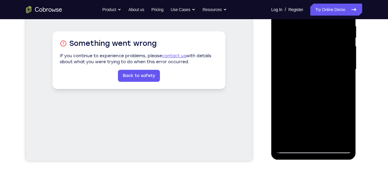
scroll to position [119, 0]
click at [287, 140] on div at bounding box center [314, 69] width 76 height 168
click at [347, 132] on div at bounding box center [314, 69] width 76 height 168
drag, startPoint x: 322, startPoint y: 103, endPoint x: 316, endPoint y: 41, distance: 62.2
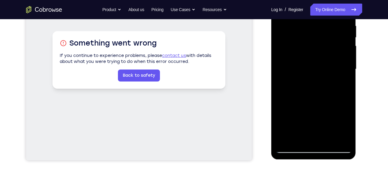
click at [316, 41] on div at bounding box center [314, 69] width 76 height 168
drag, startPoint x: 314, startPoint y: 108, endPoint x: 312, endPoint y: 37, distance: 71.2
click at [312, 37] on div at bounding box center [314, 69] width 76 height 168
drag, startPoint x: 313, startPoint y: 107, endPoint x: 317, endPoint y: 66, distance: 41.6
click at [317, 66] on div at bounding box center [314, 69] width 76 height 168
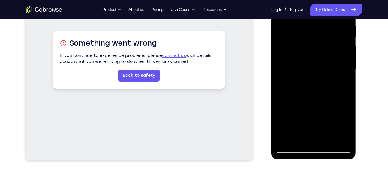
drag, startPoint x: 311, startPoint y: 112, endPoint x: 310, endPoint y: 44, distance: 68.2
click at [310, 44] on div at bounding box center [314, 69] width 76 height 168
drag, startPoint x: 316, startPoint y: 102, endPoint x: 314, endPoint y: 44, distance: 57.7
click at [314, 44] on div at bounding box center [314, 69] width 76 height 168
drag, startPoint x: 318, startPoint y: 111, endPoint x: 315, endPoint y: 40, distance: 71.2
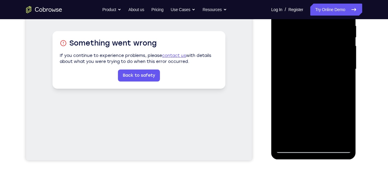
click at [315, 40] on div at bounding box center [314, 69] width 76 height 168
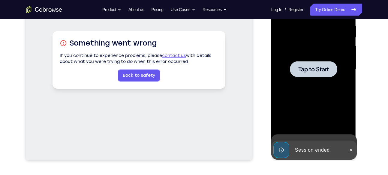
drag, startPoint x: 320, startPoint y: 119, endPoint x: 319, endPoint y: 49, distance: 70.3
